Goal: Task Accomplishment & Management: Manage account settings

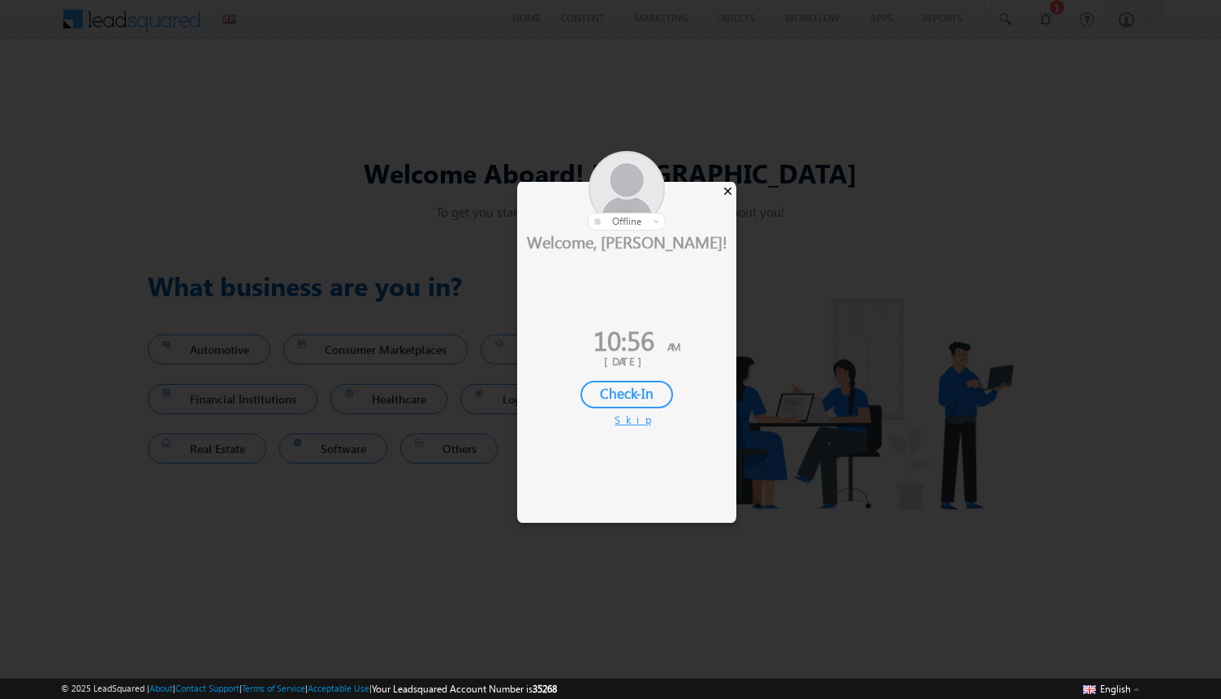
click at [727, 192] on div "×" at bounding box center [727, 191] width 17 height 18
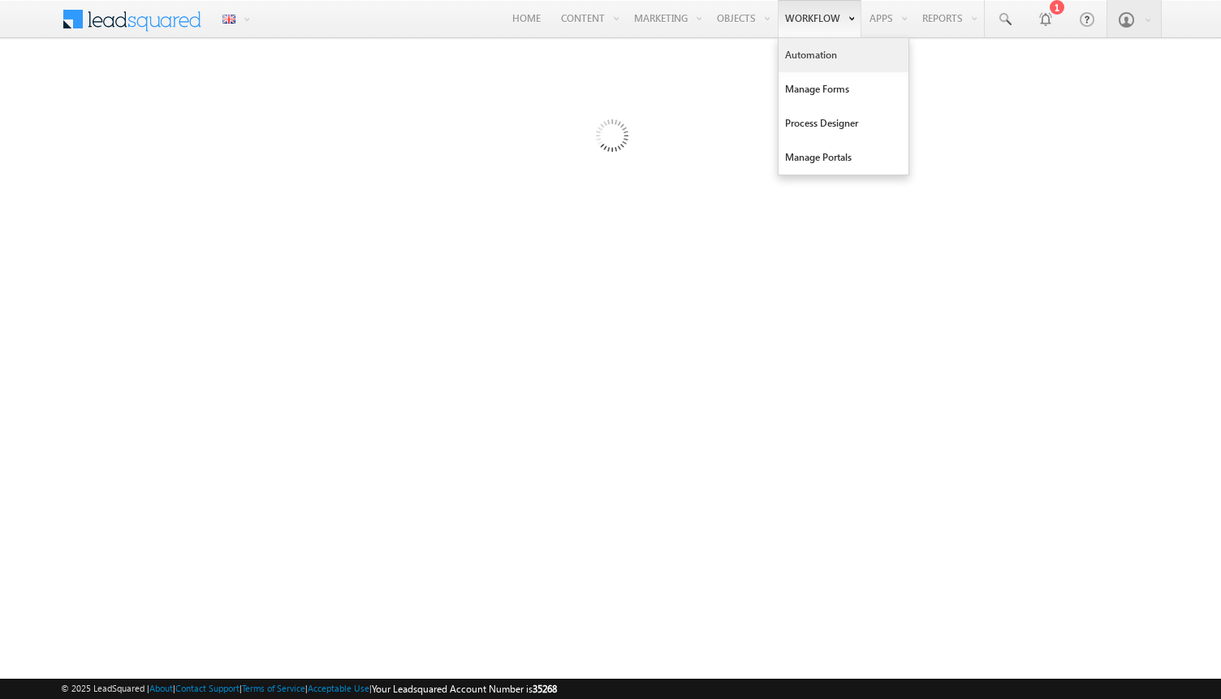
click at [814, 62] on link "Automation" at bounding box center [843, 55] width 130 height 34
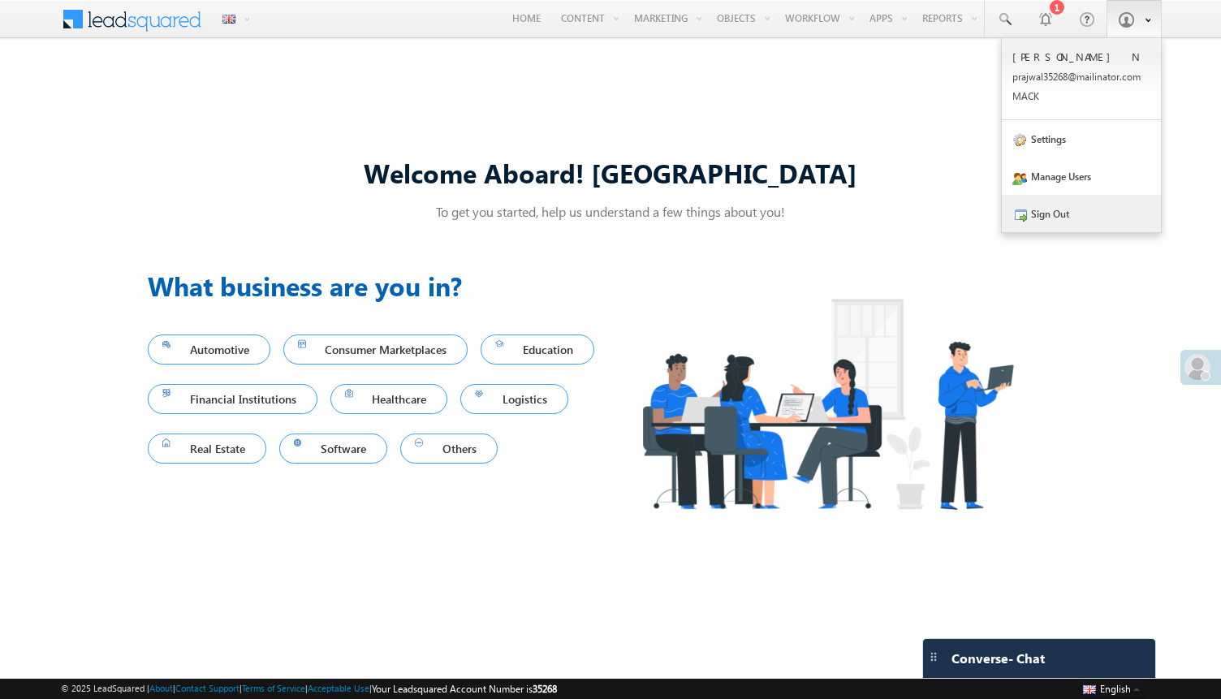
click at [1070, 204] on link "Sign Out" at bounding box center [1080, 213] width 159 height 37
